Goal: Information Seeking & Learning: Learn about a topic

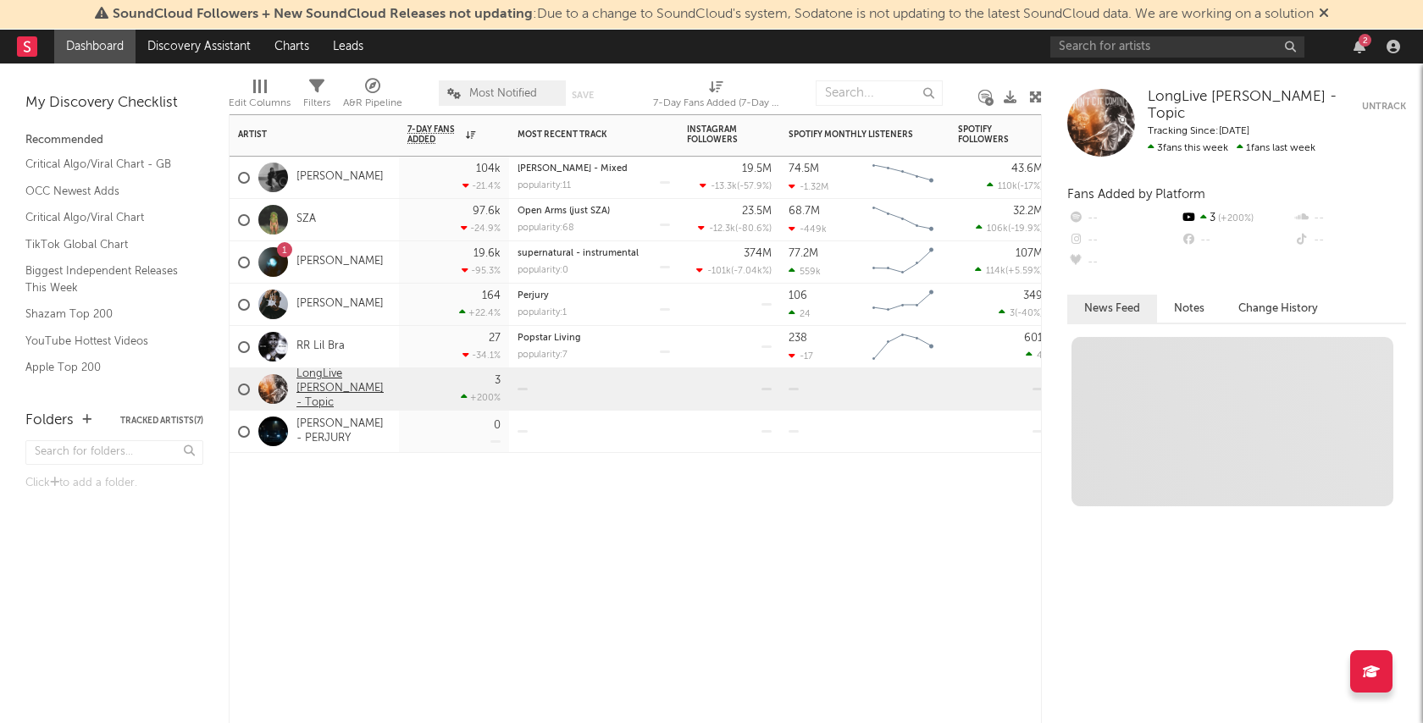
click at [357, 377] on link "LongLive [PERSON_NAME] - Topic" at bounding box center [343, 389] width 94 height 43
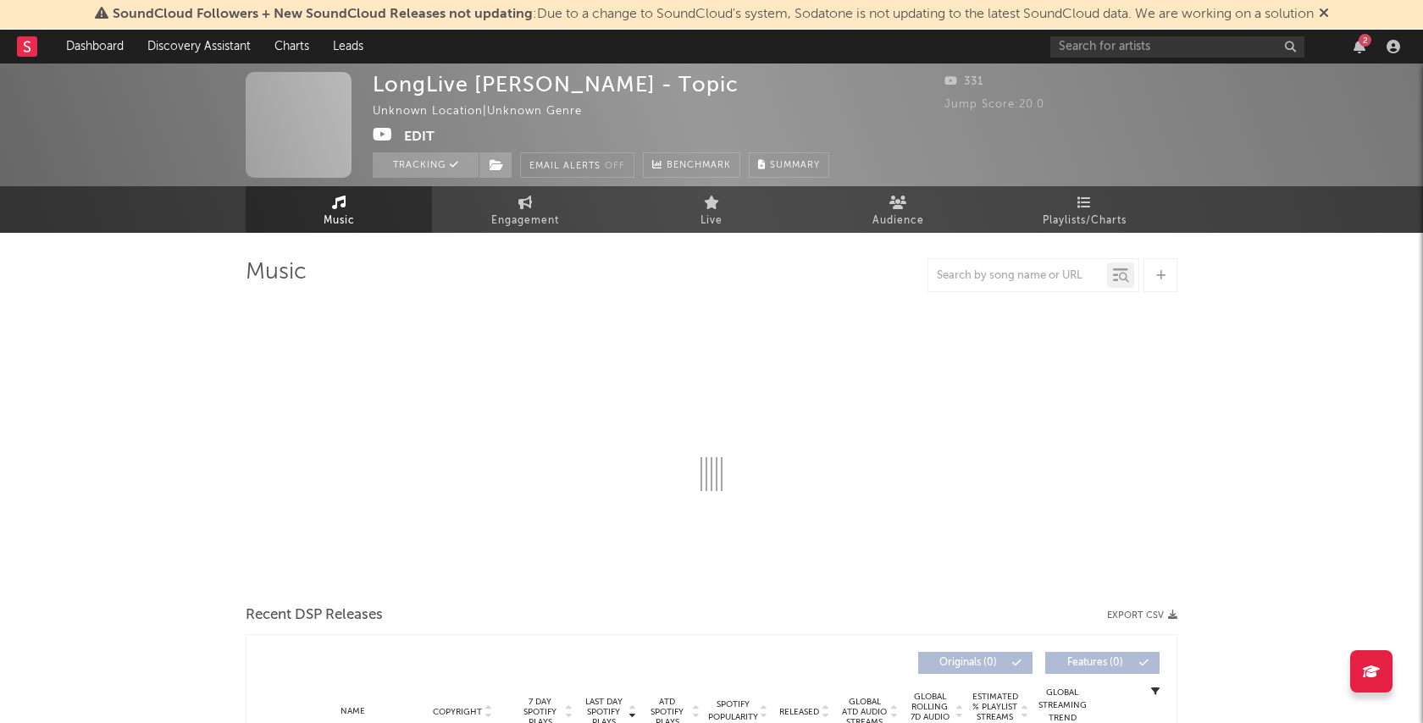
select select "1w"
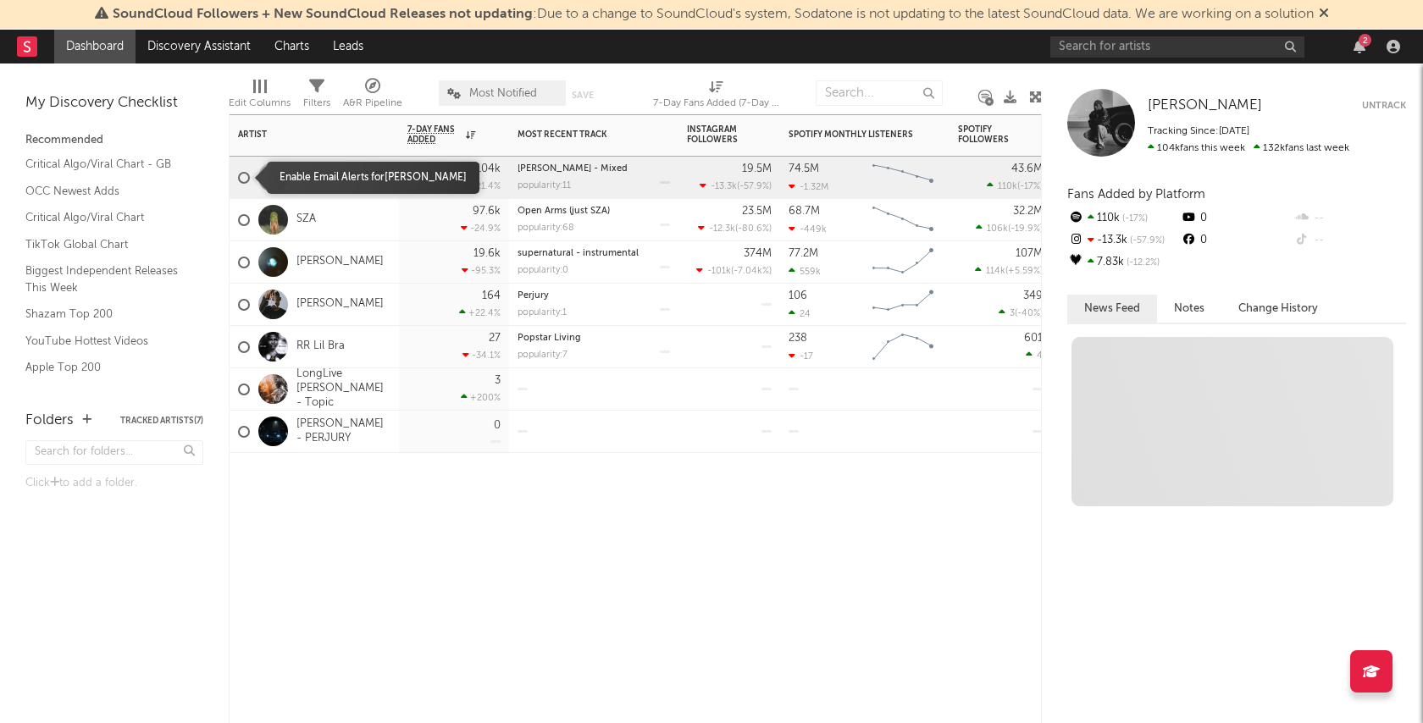
click at [245, 175] on div at bounding box center [244, 178] width 12 height 12
click at [238, 175] on input "checkbox" at bounding box center [238, 177] width 0 height 15
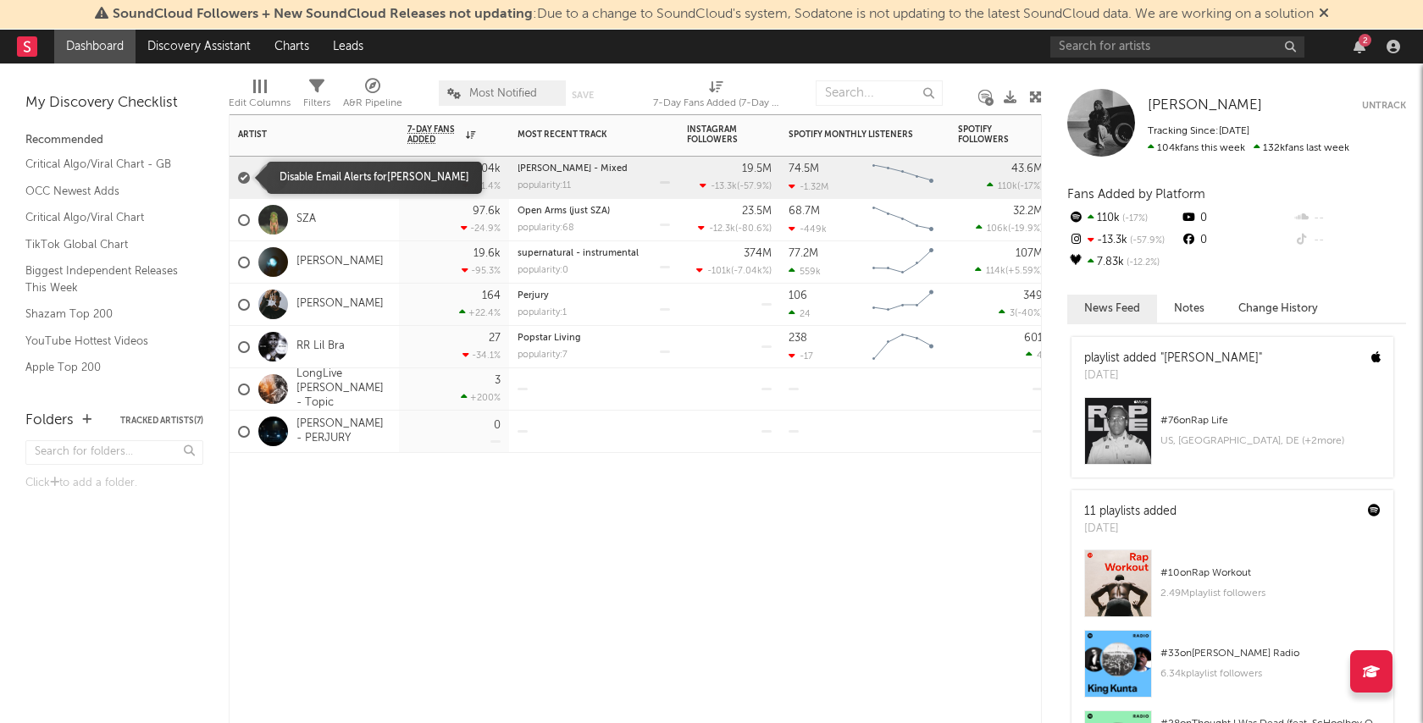
click at [248, 177] on div at bounding box center [244, 178] width 12 height 12
click at [238, 177] on input "checkbox" at bounding box center [238, 177] width 0 height 15
click at [340, 176] on link "[PERSON_NAME]" at bounding box center [339, 177] width 87 height 14
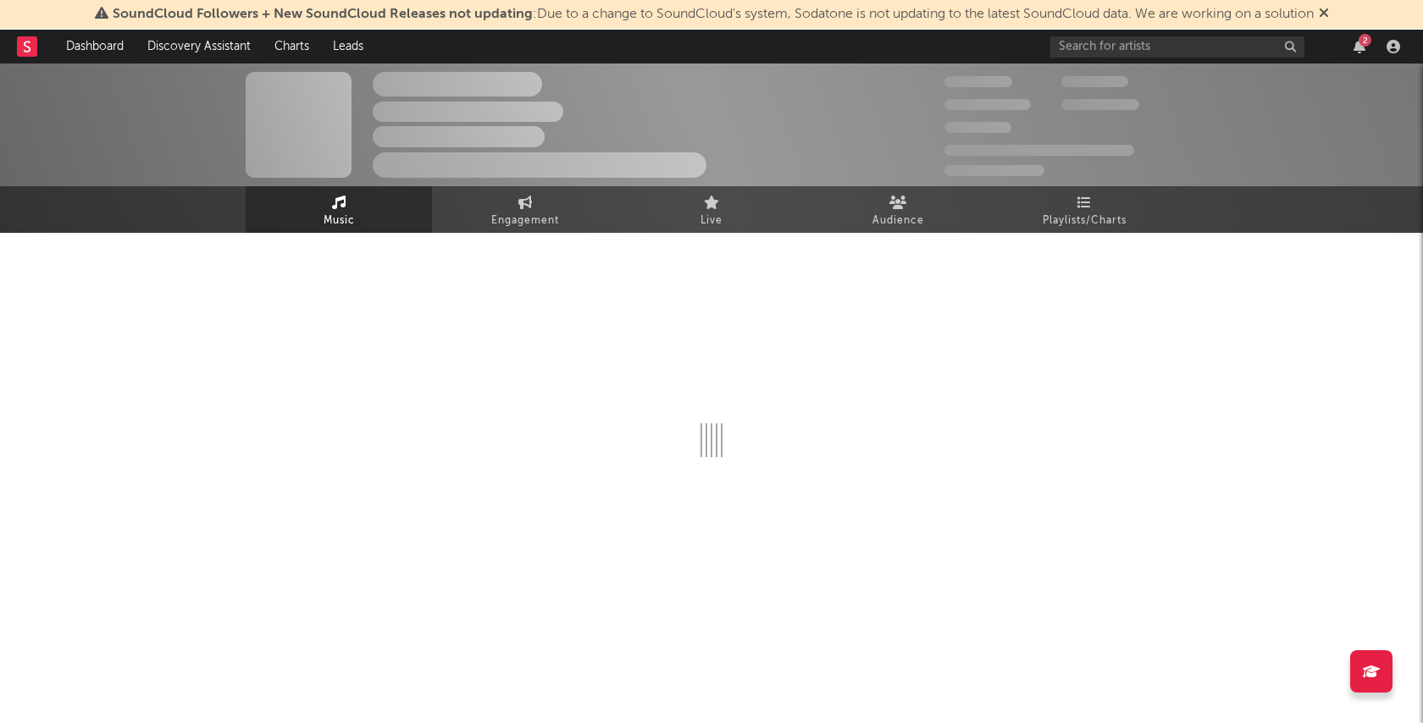
select select "6m"
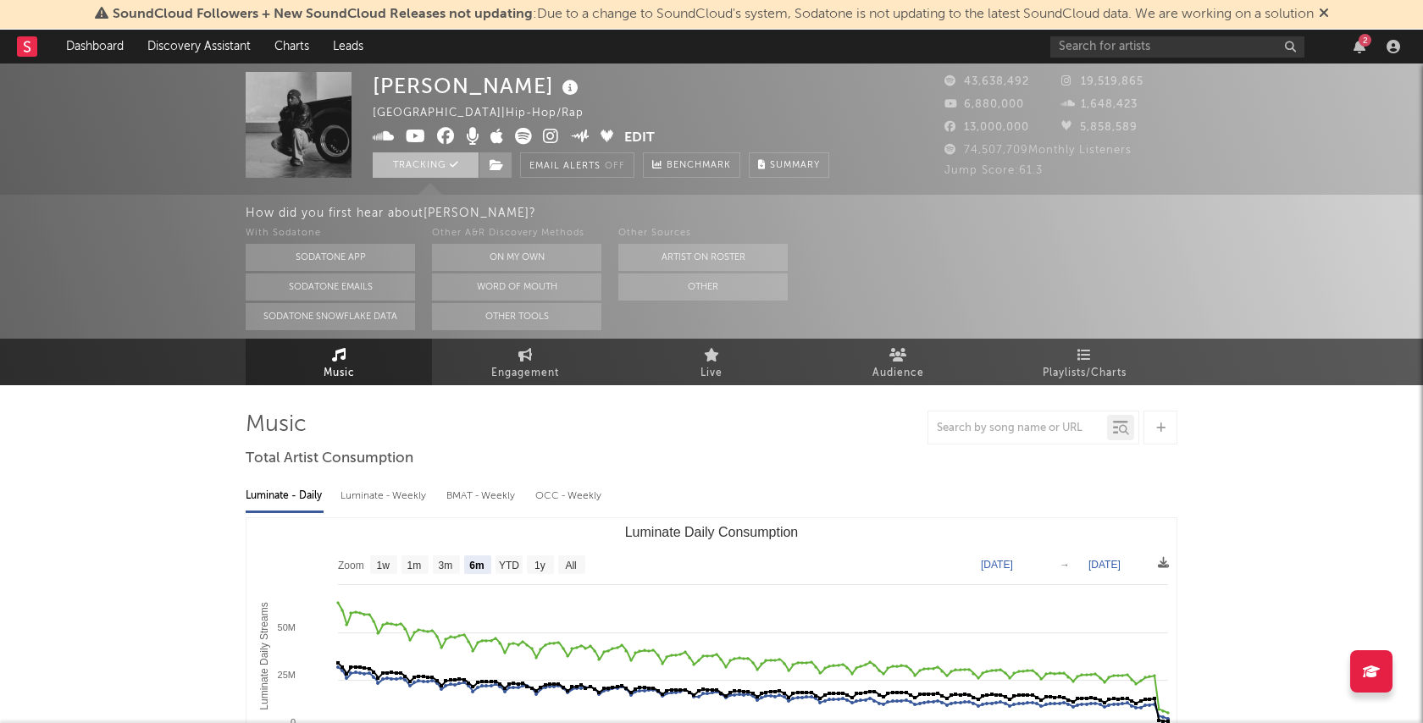
click at [440, 169] on button "Tracking" at bounding box center [426, 164] width 106 height 25
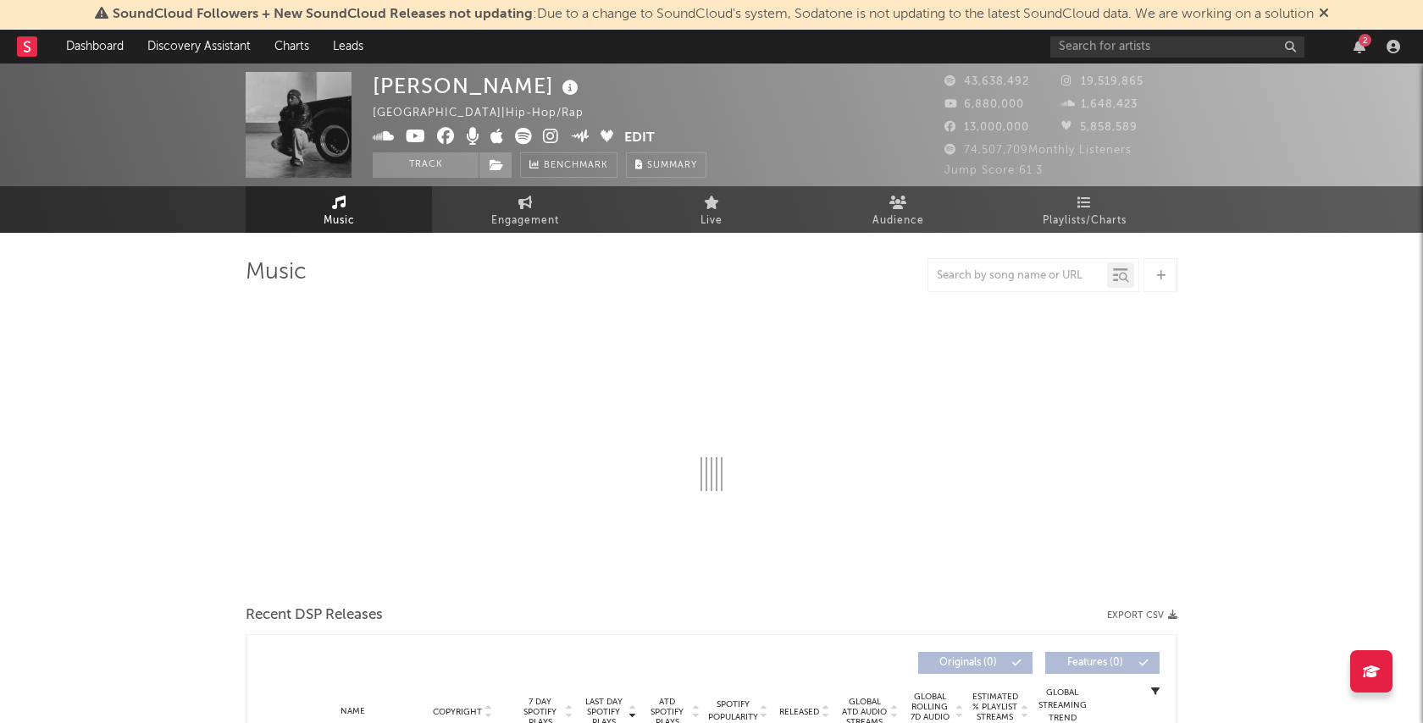
select select "6m"
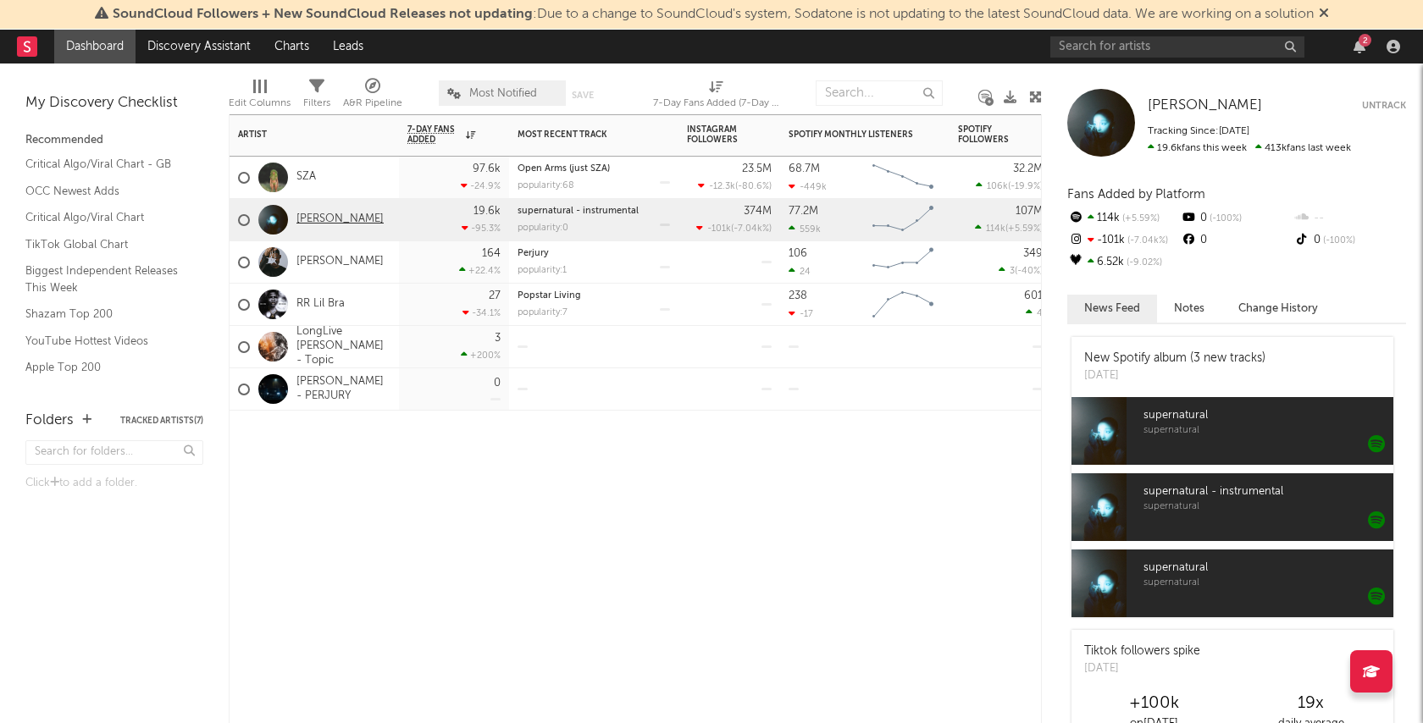
click at [318, 219] on link "[PERSON_NAME]" at bounding box center [339, 220] width 87 height 14
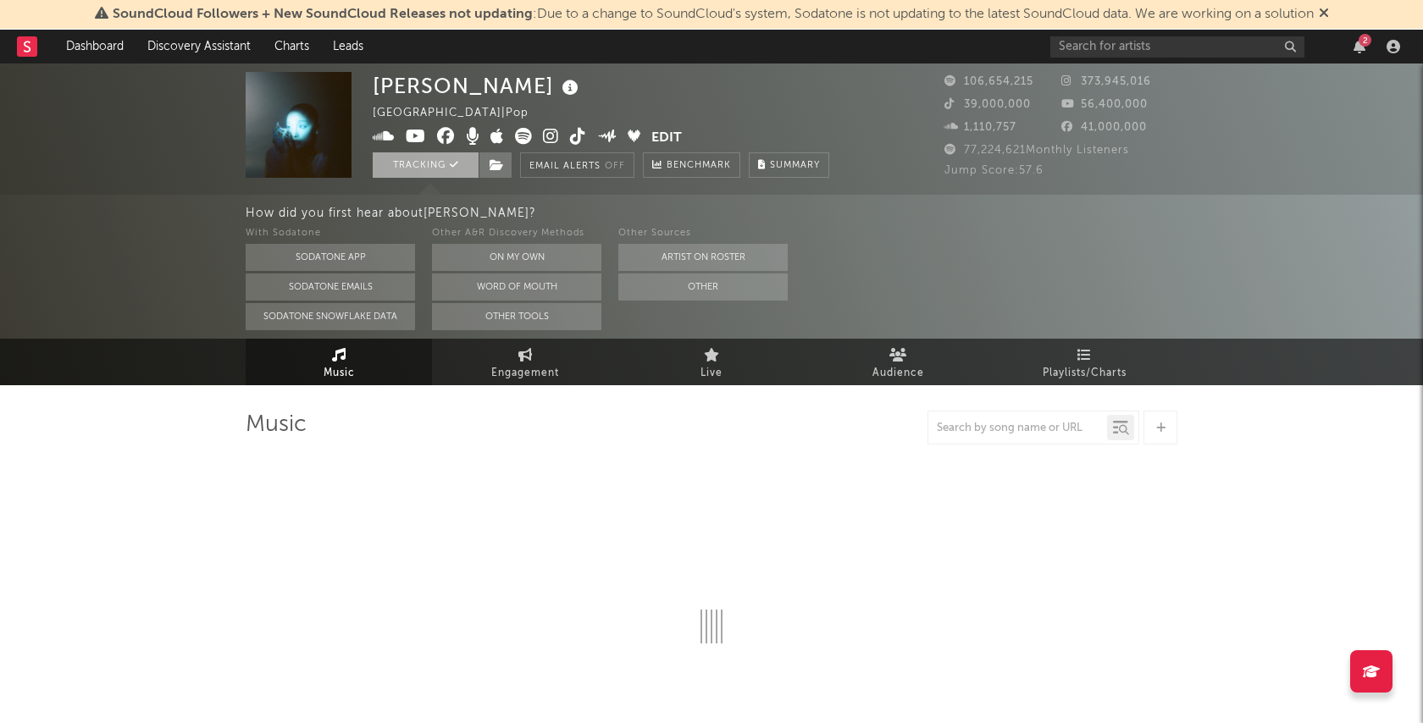
select select "6m"
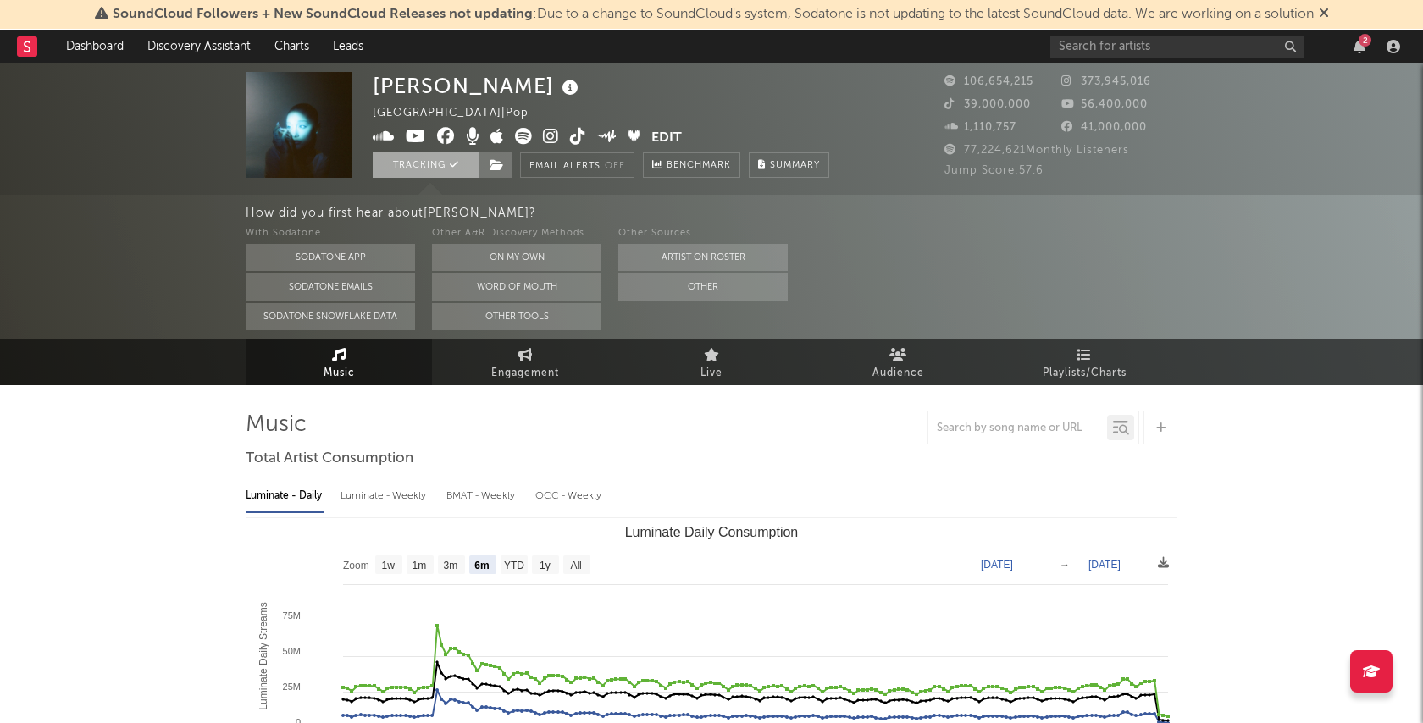
click at [422, 167] on button "Tracking" at bounding box center [426, 164] width 106 height 25
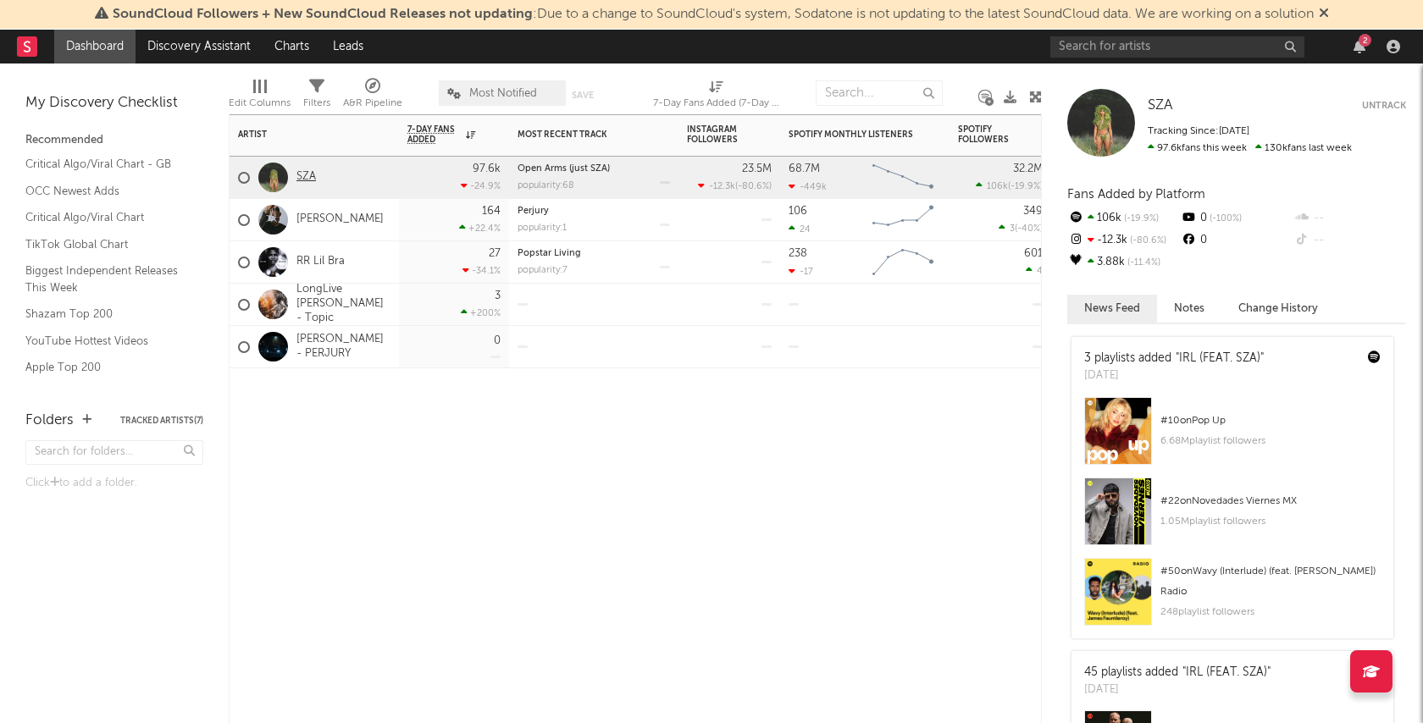
click at [305, 175] on link "SZA" at bounding box center [305, 177] width 19 height 14
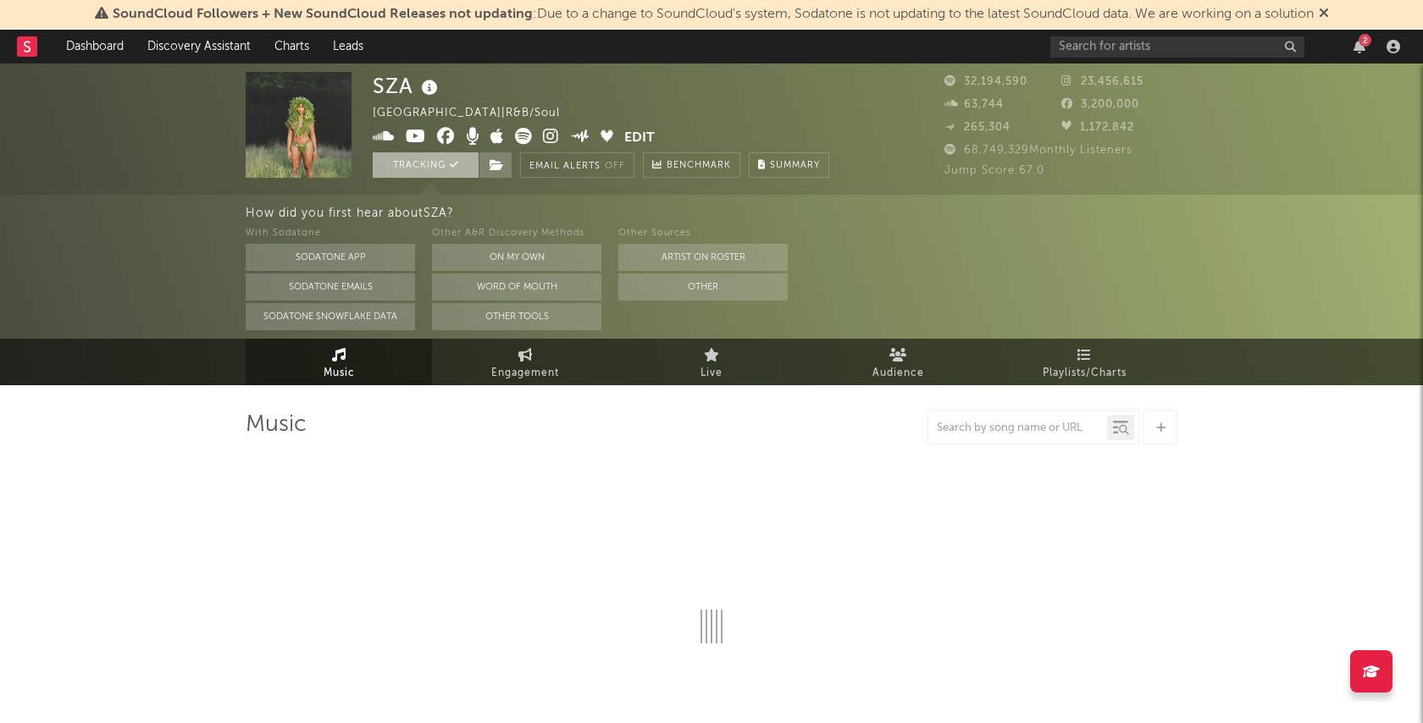
select select "6m"
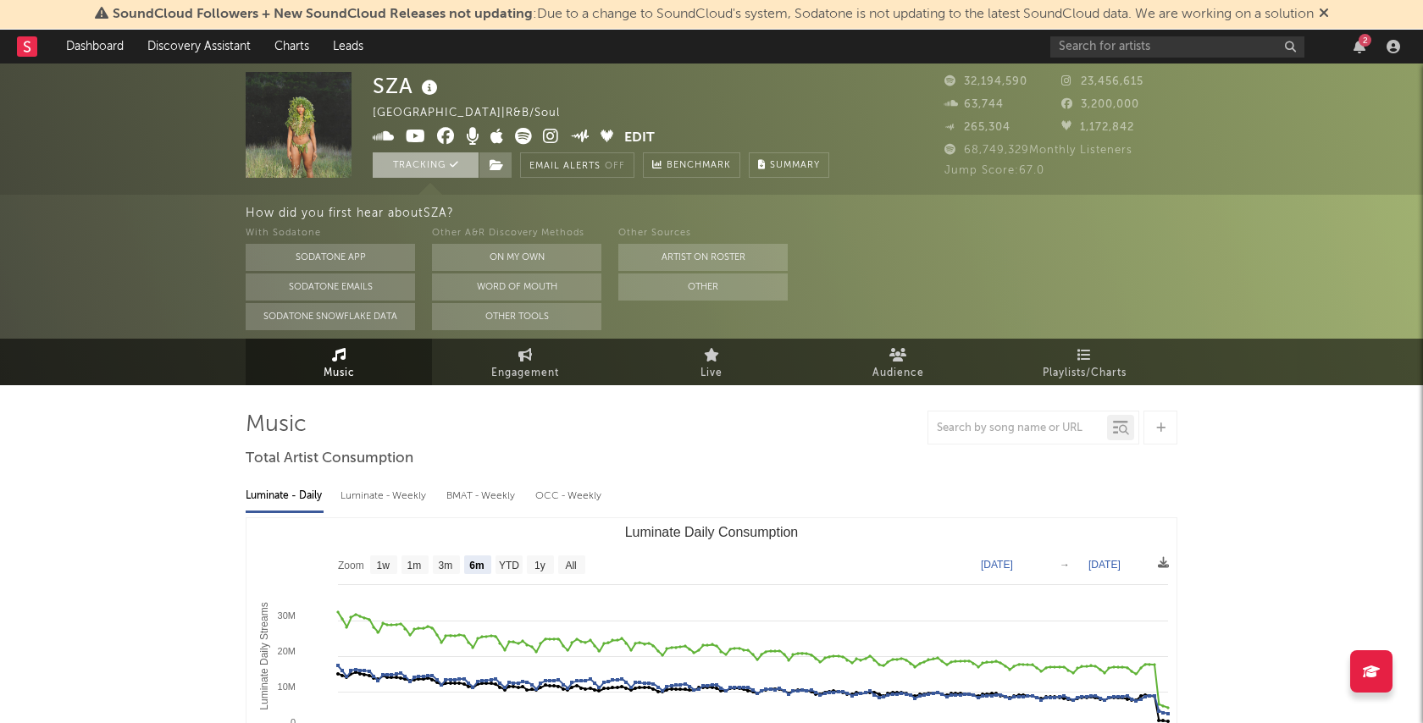
click at [433, 165] on button "Tracking" at bounding box center [426, 164] width 106 height 25
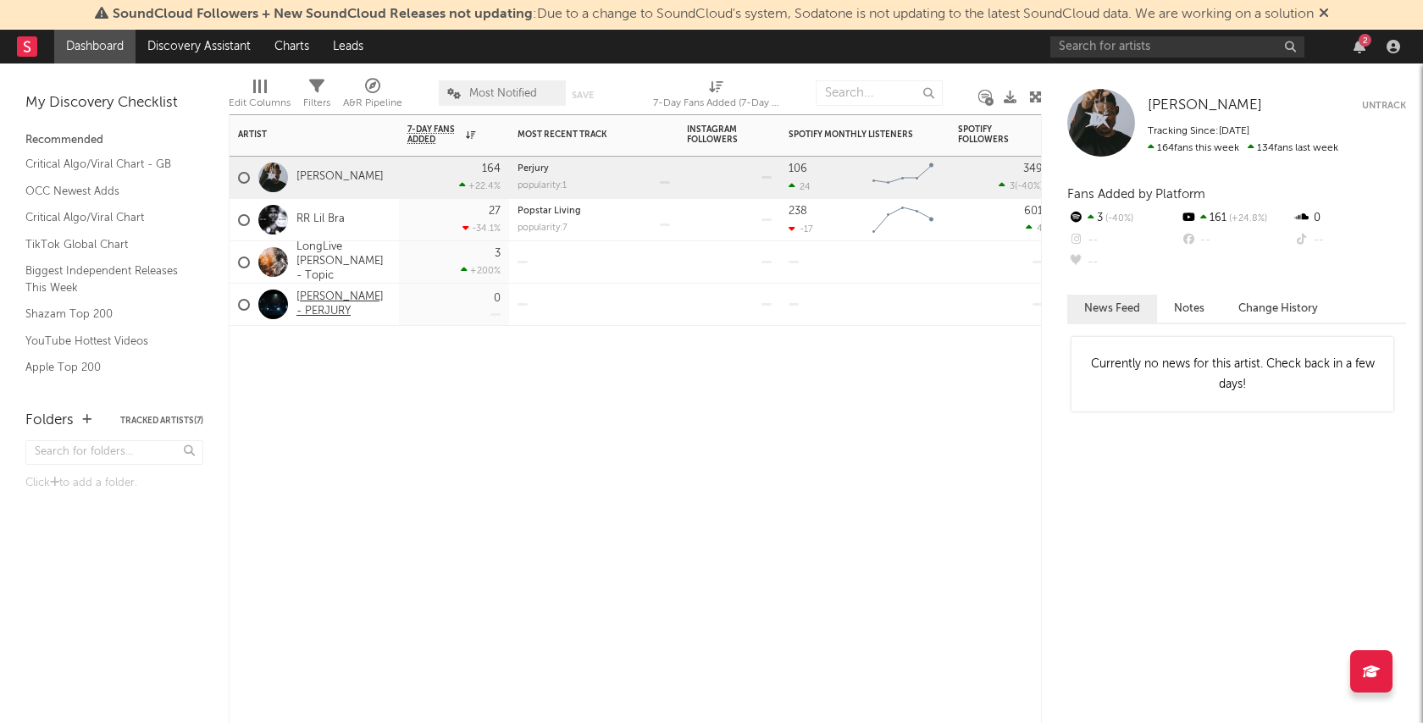
click at [330, 305] on link "[PERSON_NAME] - PERJURY" at bounding box center [343, 305] width 94 height 29
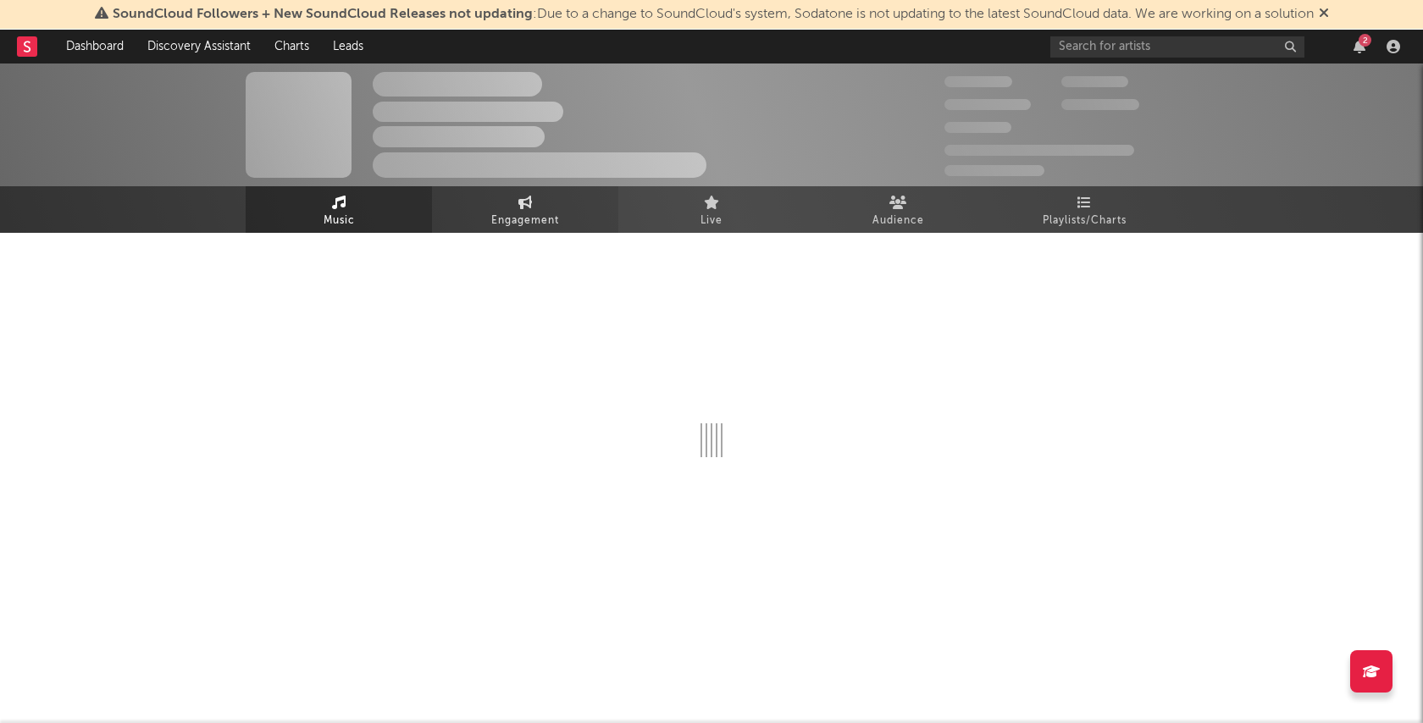
select select "1w"
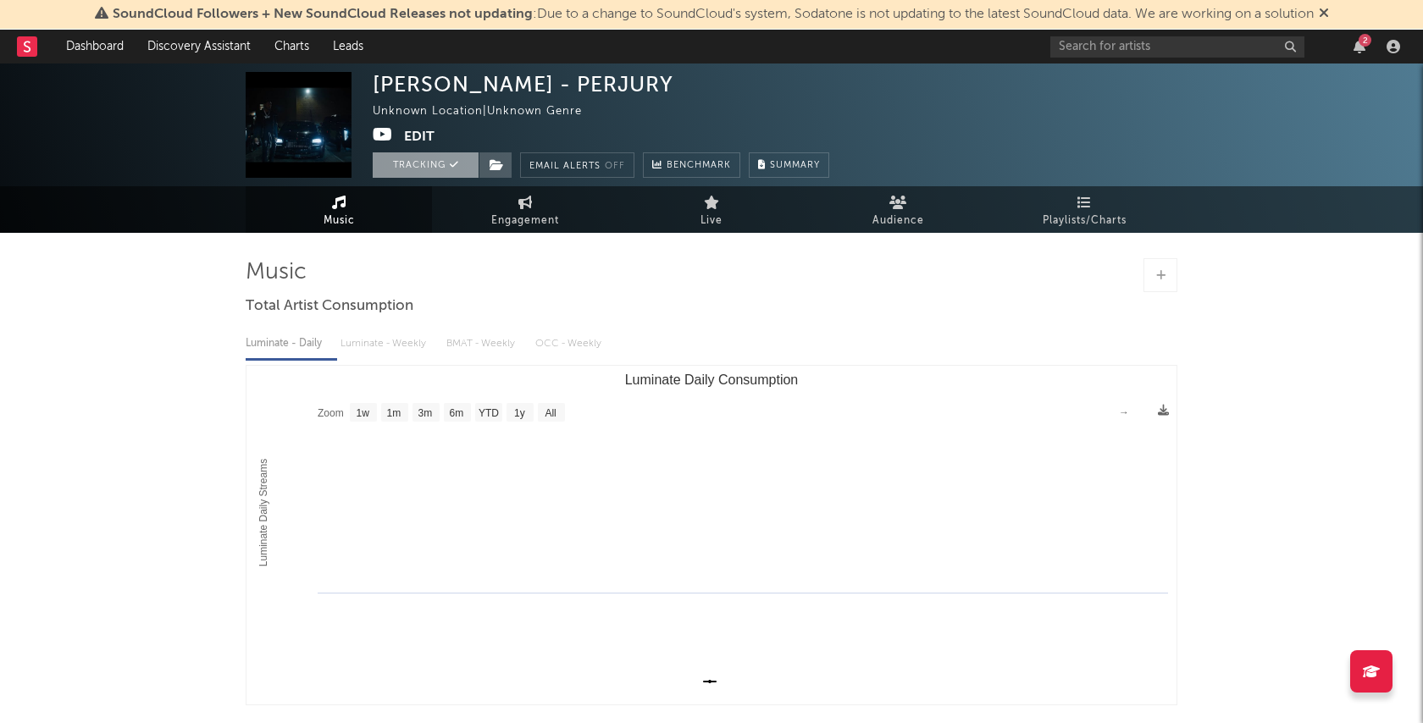
click at [430, 171] on button "Tracking" at bounding box center [426, 164] width 106 height 25
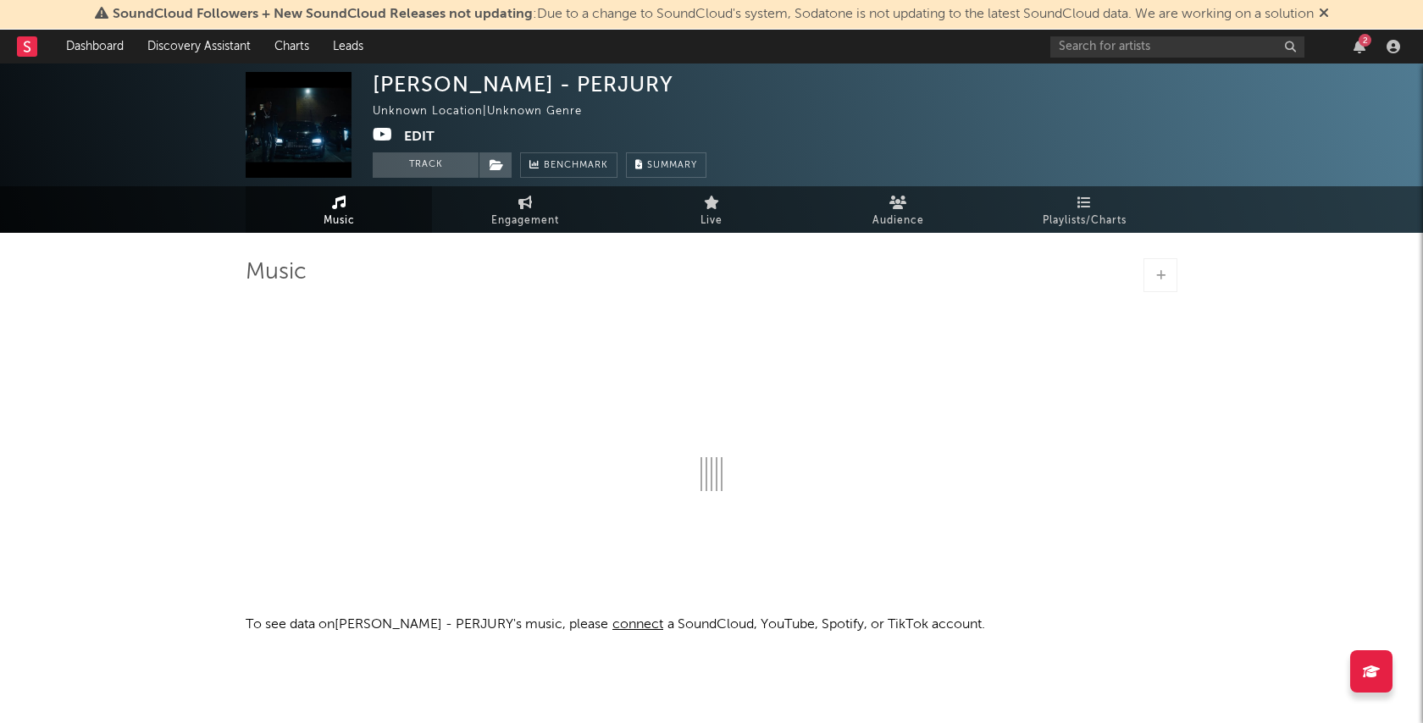
select select "1w"
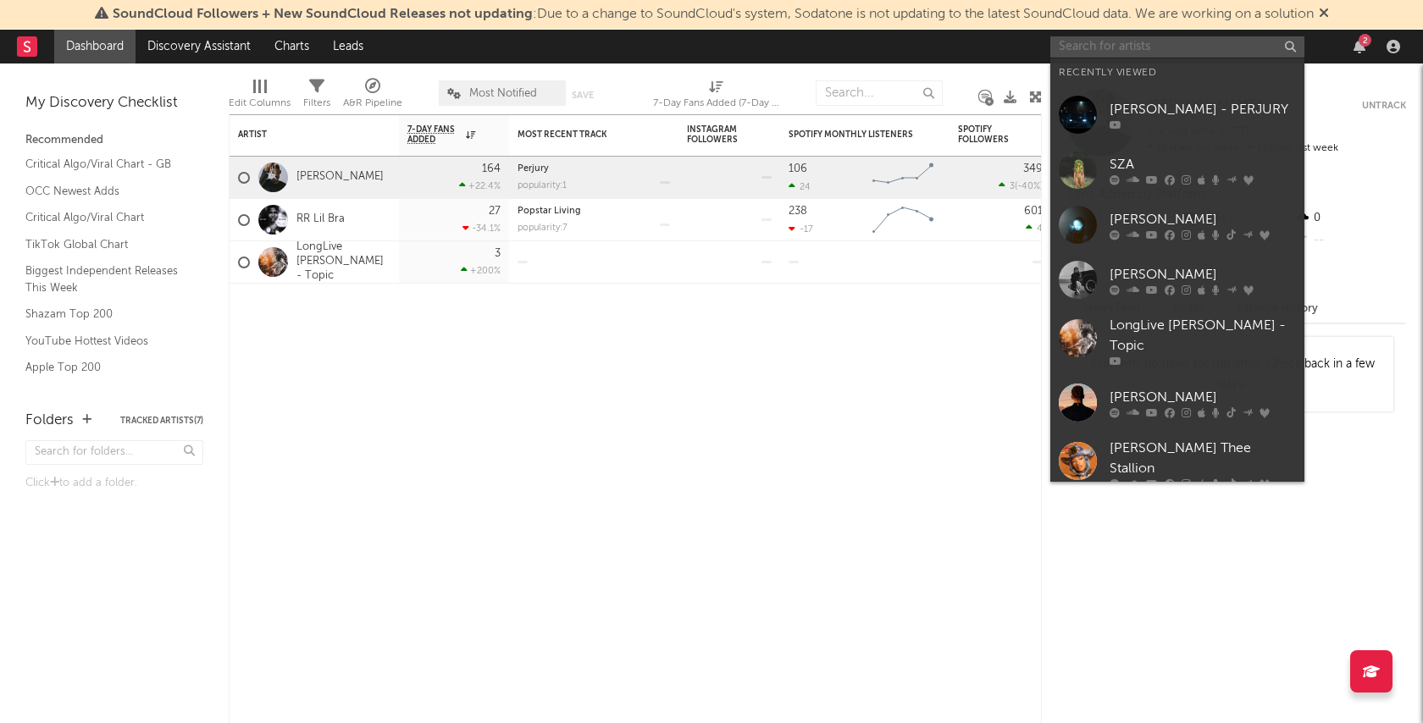
click at [1137, 44] on input "text" at bounding box center [1177, 46] width 254 height 21
